Goal: Check status: Check status

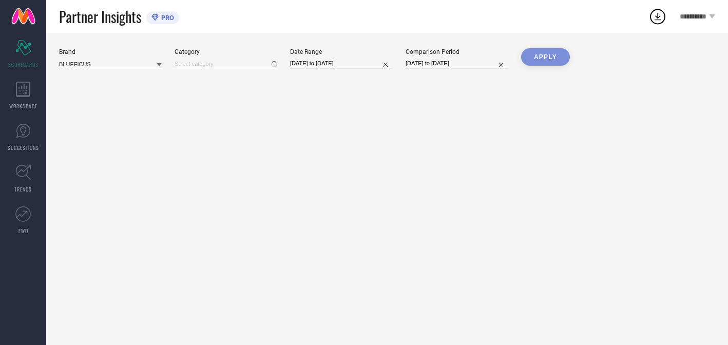
type input "All"
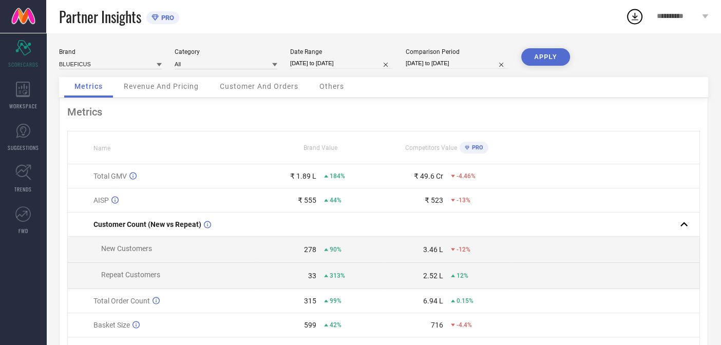
click at [415, 19] on div "Partner Insights PRO" at bounding box center [342, 16] width 566 height 33
